Goal: Transaction & Acquisition: Purchase product/service

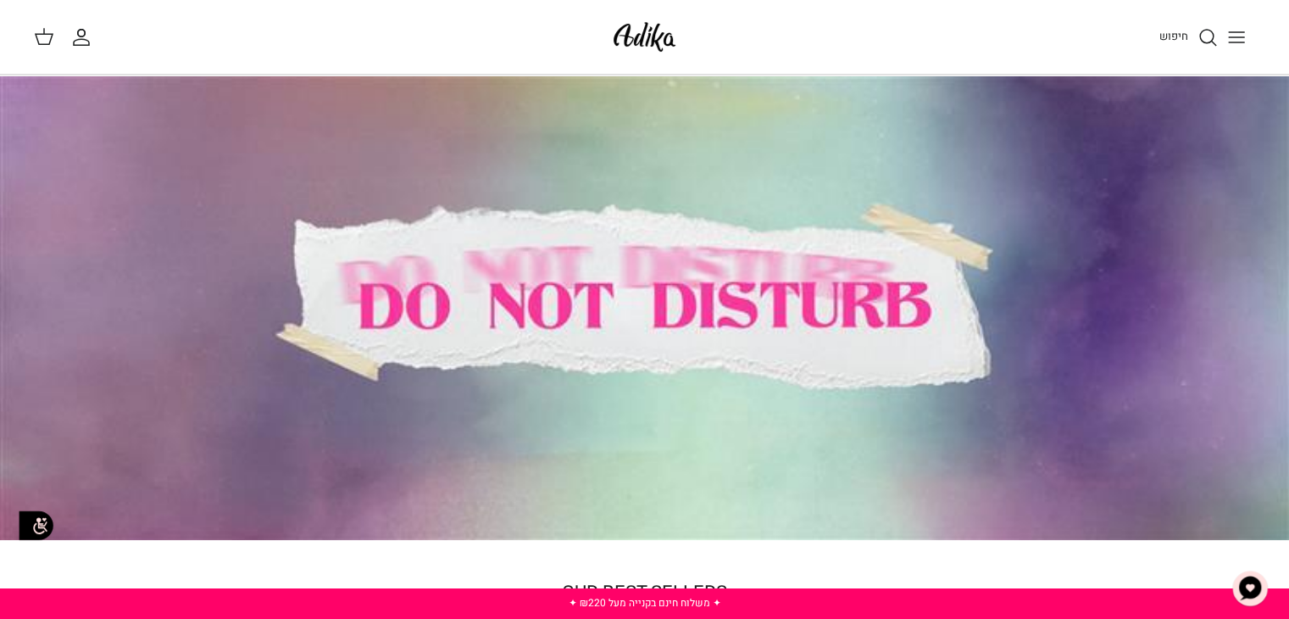
click at [1250, 43] on button "Toggle menu" at bounding box center [1236, 37] width 37 height 37
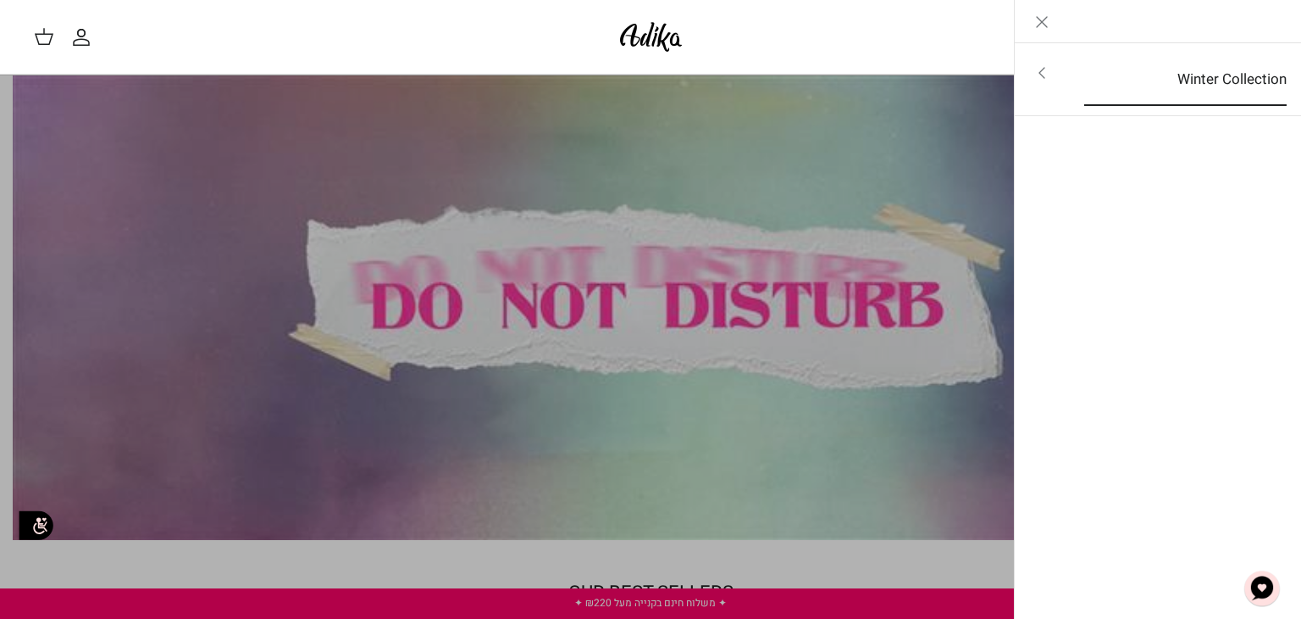
click at [1242, 86] on link "Winter Collection" at bounding box center [1185, 79] width 233 height 53
click at [1221, 90] on link "לכל הפריטים" at bounding box center [1159, 74] width 270 height 42
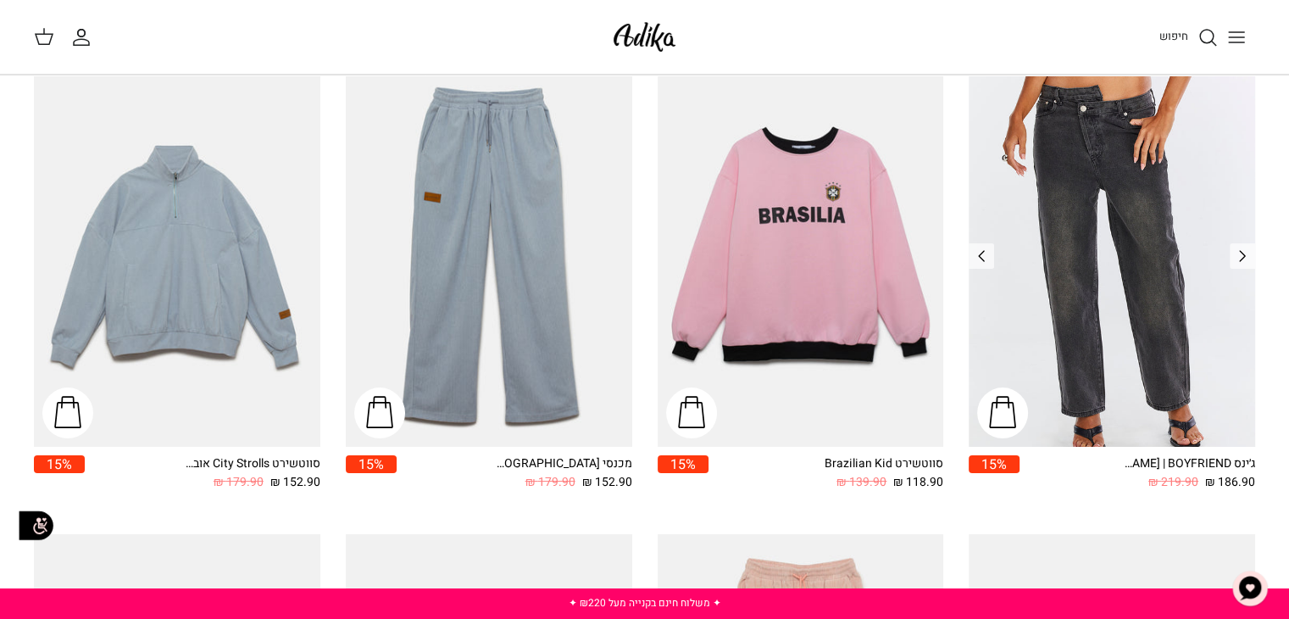
scroll to position [210, 0]
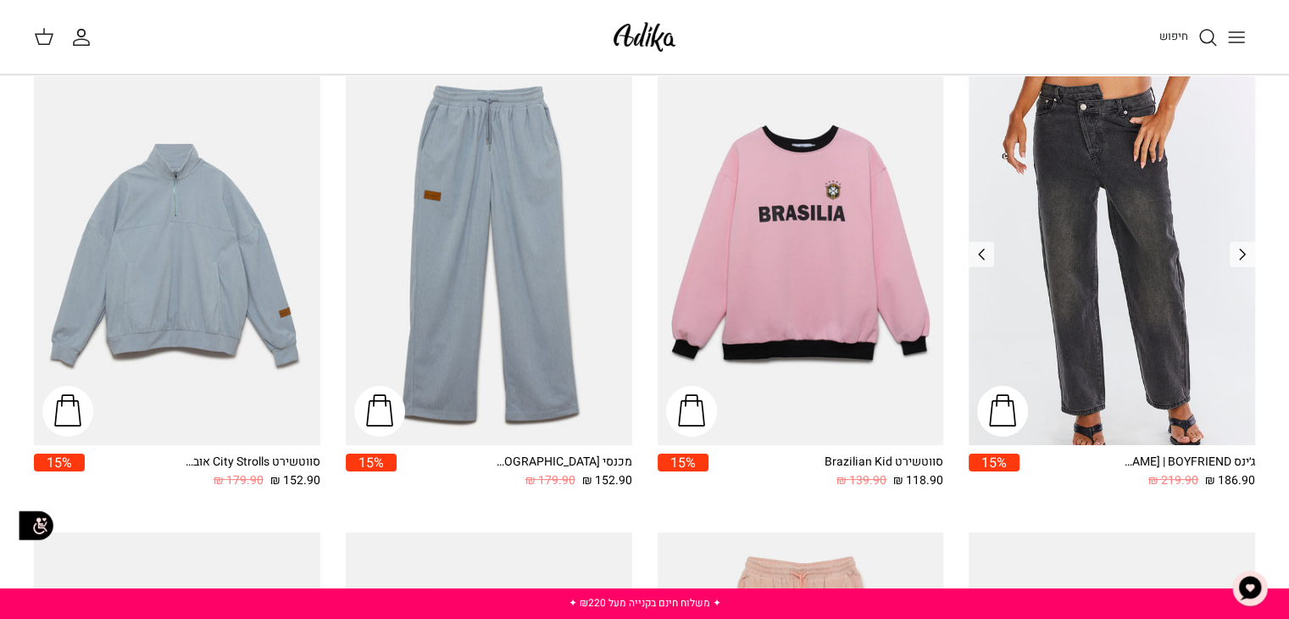
click at [1193, 391] on img "ג׳ינס All Or Nothing קריס-קרוס | BOYFRIEND" at bounding box center [1111, 254] width 286 height 381
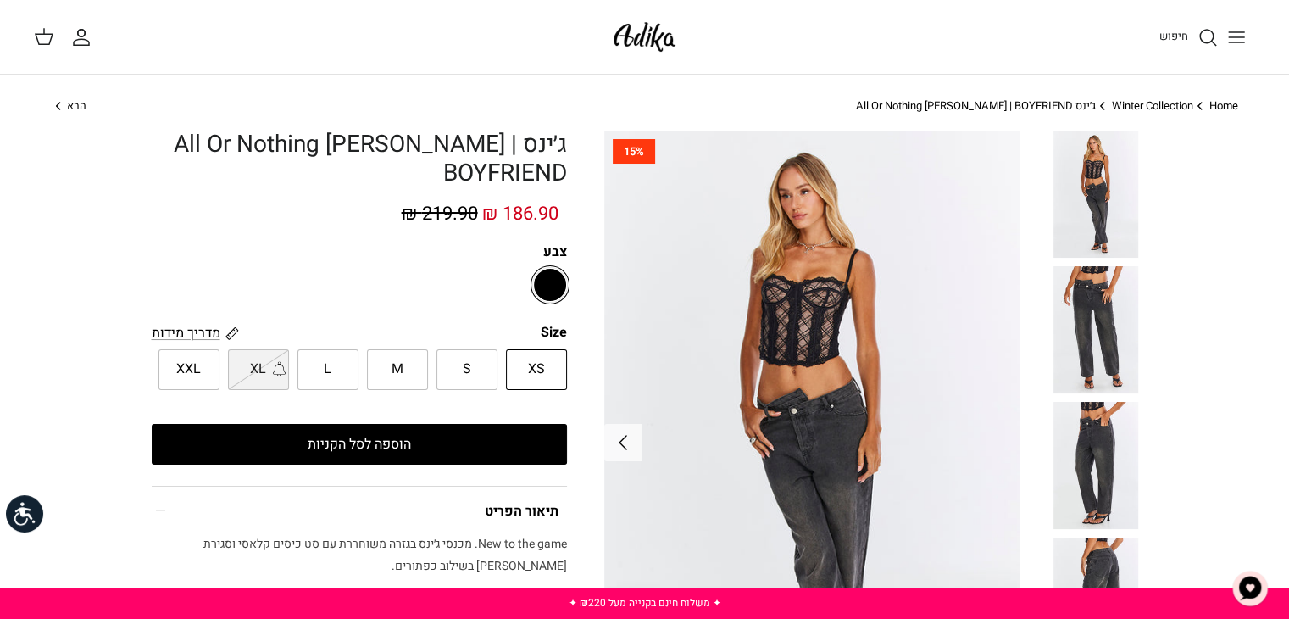
click at [1101, 347] on img at bounding box center [1095, 329] width 85 height 127
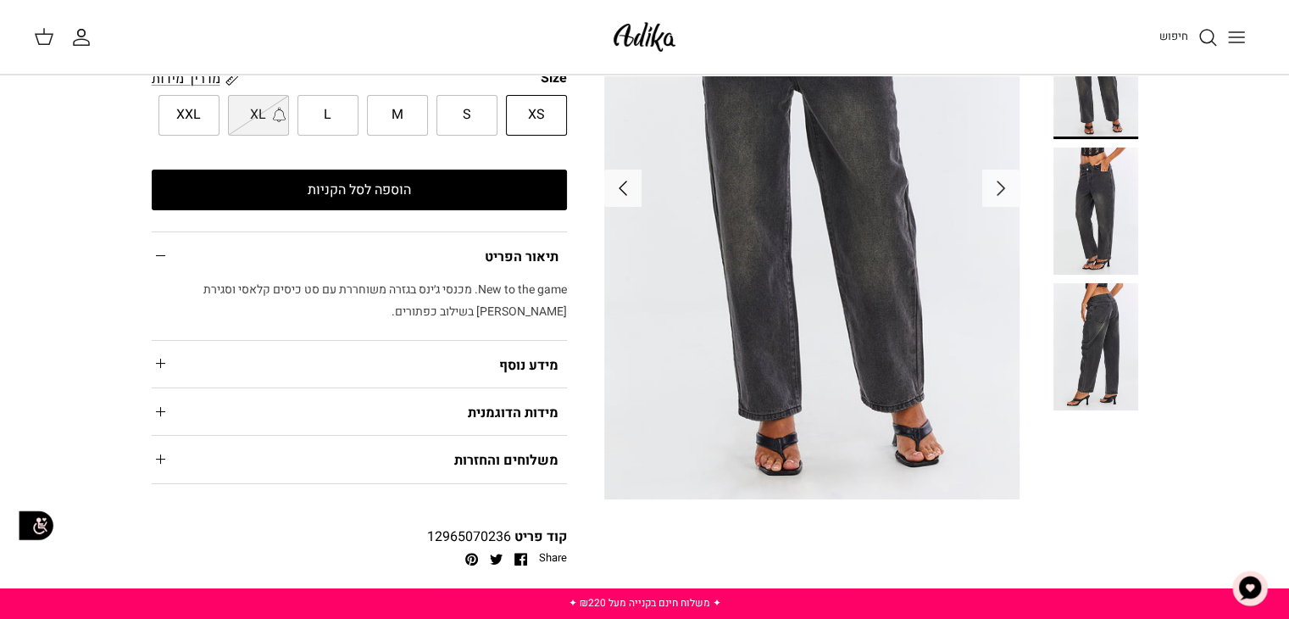
click at [1096, 369] on img at bounding box center [1095, 346] width 85 height 127
